Goal: Task Accomplishment & Management: Use online tool/utility

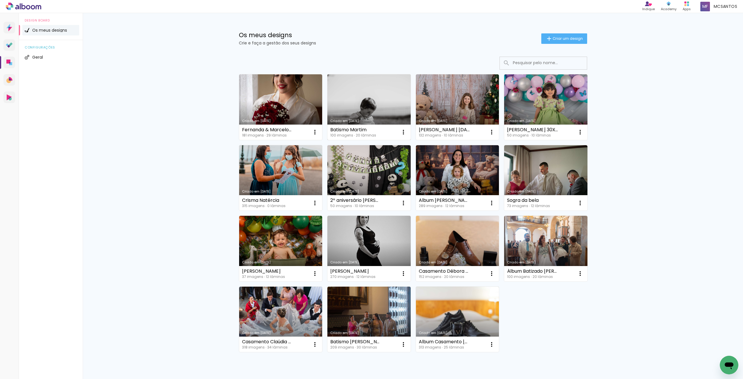
click at [384, 132] on div "Batismo Martim 100 imagens ∙ 20 lâminas Abrir Fazer uma cópia Excluir" at bounding box center [369, 132] width 83 height 15
click at [382, 117] on link "Criado em [DATE]" at bounding box center [369, 107] width 83 height 66
click at [11, 61] on icon at bounding box center [9, 63] width 6 height 6
click at [361, 114] on link "Criado em [DATE]" at bounding box center [369, 107] width 83 height 66
click at [8, 62] on icon at bounding box center [8, 62] width 4 height 4
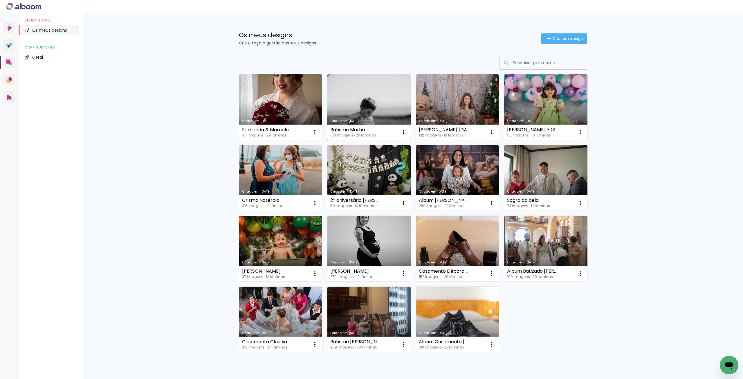
click at [380, 119] on div "Criado em [DATE]" at bounding box center [369, 120] width 78 height 3
